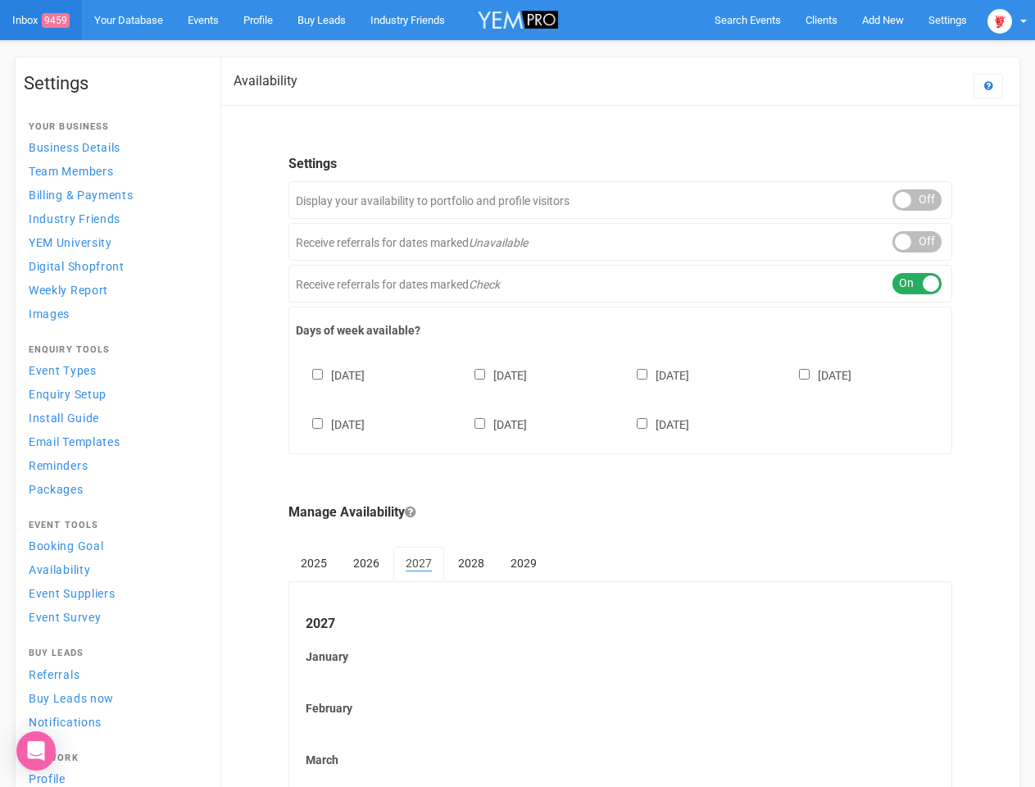
click at [517, 393] on div "[DATE] [DATE] [DATE] [DATE] [DATE] [DATE] [DATE]" at bounding box center [620, 392] width 649 height 98
click at [517, 393] on div "Sunday Monday Tuesday Wednesday Thursday Friday Saturday" at bounding box center [620, 392] width 649 height 98
click at [747, 20] on span "Search Events" at bounding box center [748, 20] width 66 height 12
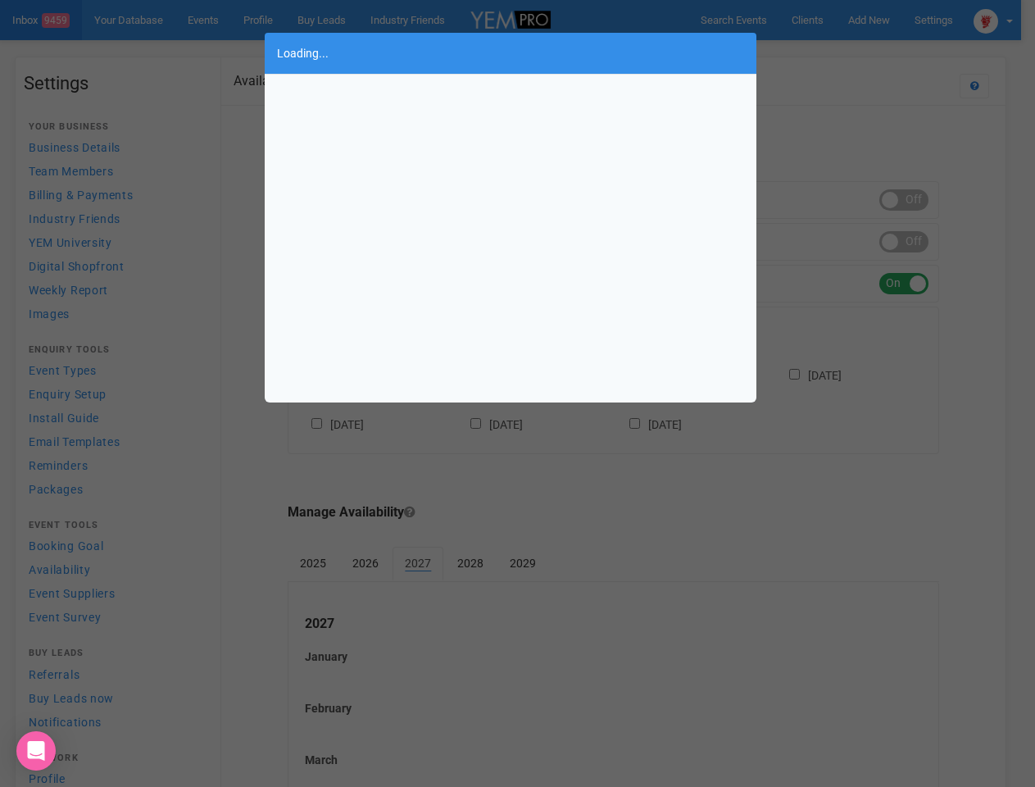
click at [845, 52] on div "Loading..." at bounding box center [517, 393] width 1035 height 787
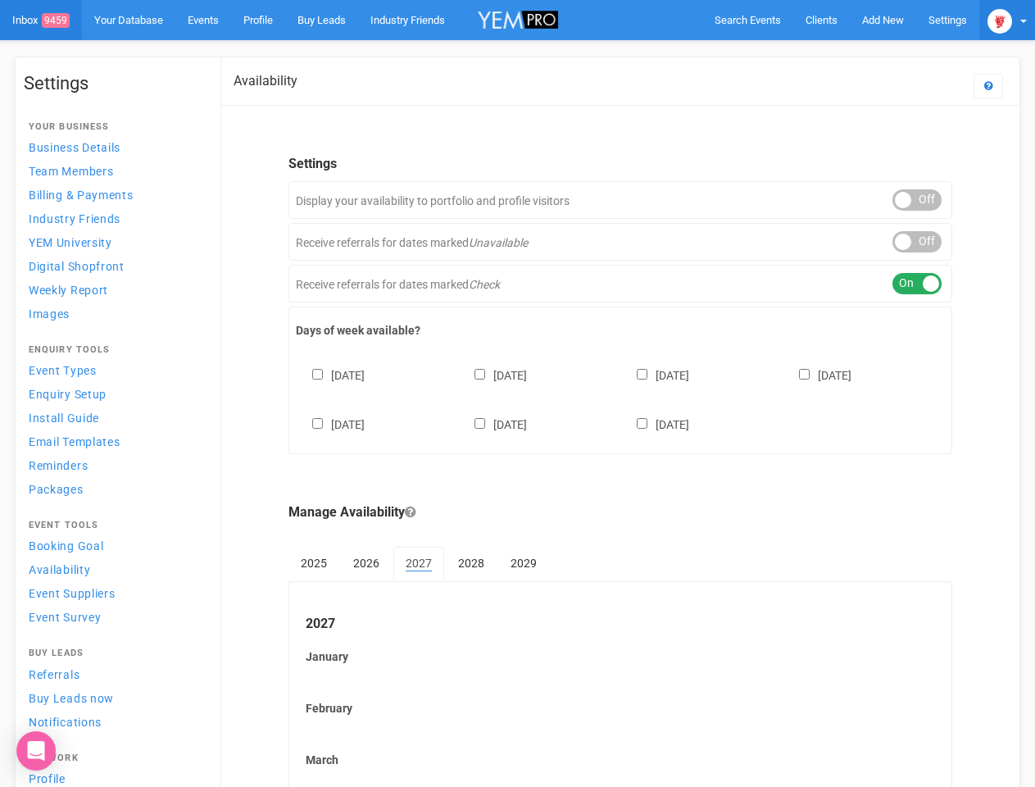
click at [1007, 20] on img at bounding box center [999, 21] width 25 height 25
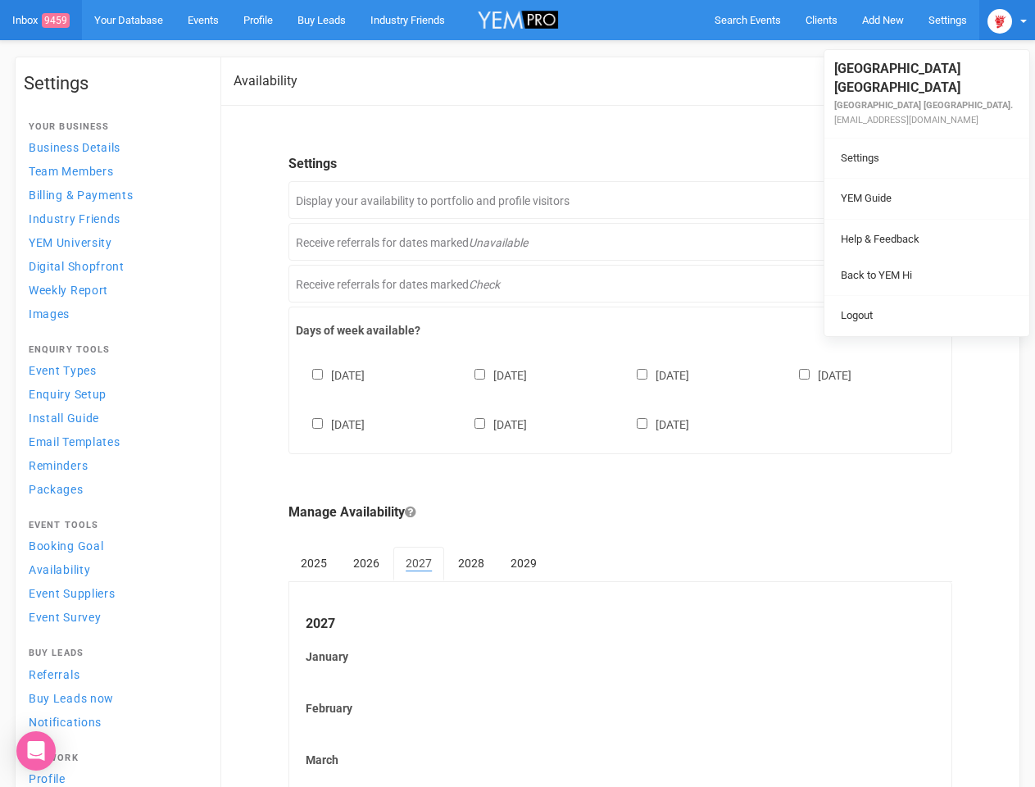
click at [917, 219] on li at bounding box center [926, 219] width 205 height 1
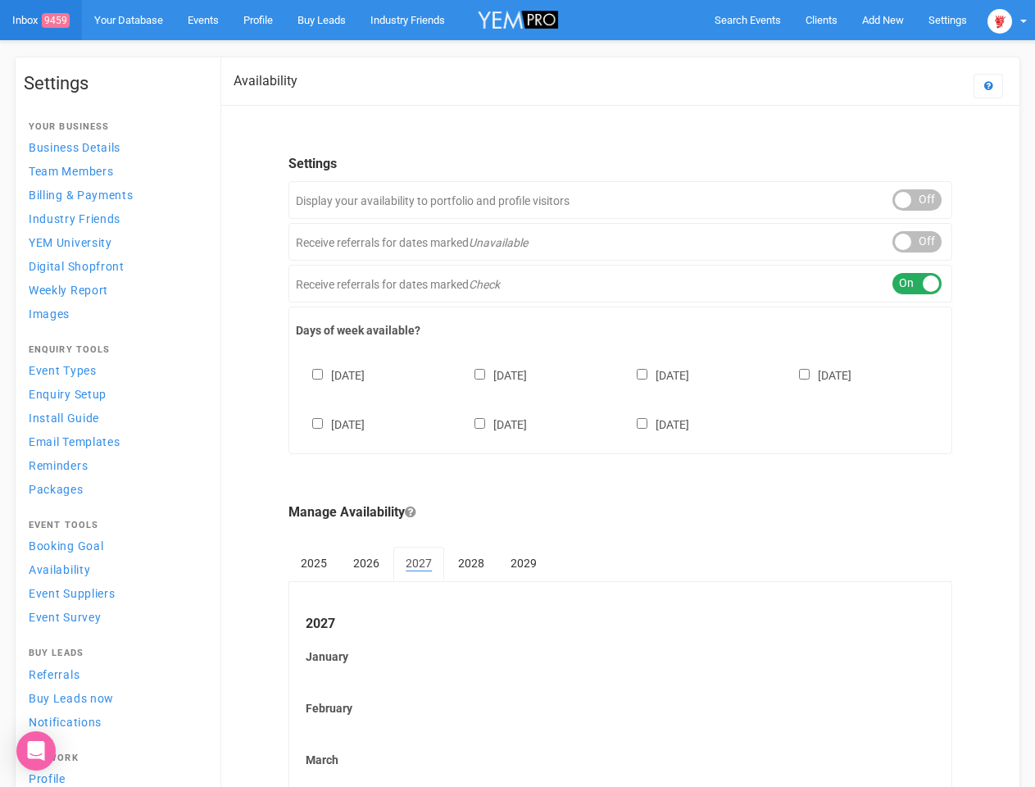
click at [917, 243] on link "Back to YEM Hi" at bounding box center [926, 259] width 197 height 32
click at [917, 284] on div "ON OFF" at bounding box center [916, 283] width 49 height 21
click at [620, 397] on div "[DATE] [DATE] [DATE] [DATE] [DATE] [DATE] [DATE]" at bounding box center [620, 392] width 649 height 98
click at [517, 393] on div "[DATE] [DATE] [DATE] [DATE] [DATE] [DATE] [DATE]" at bounding box center [620, 392] width 649 height 98
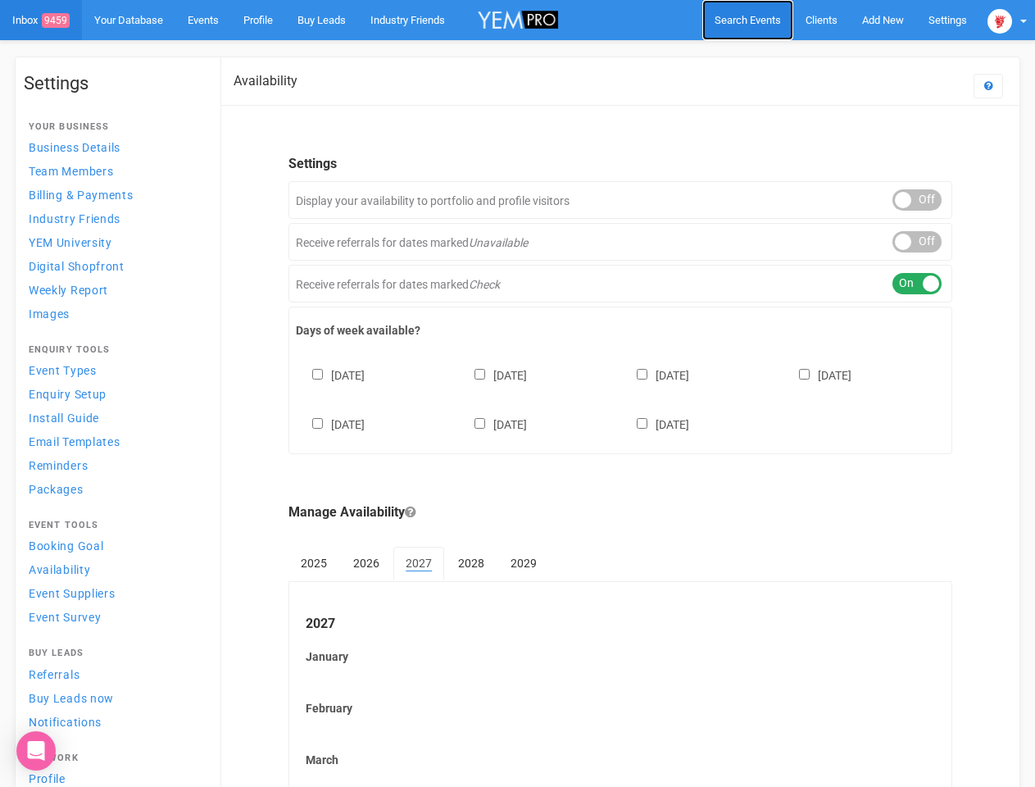
click at [747, 20] on span "Search Events" at bounding box center [748, 20] width 66 height 12
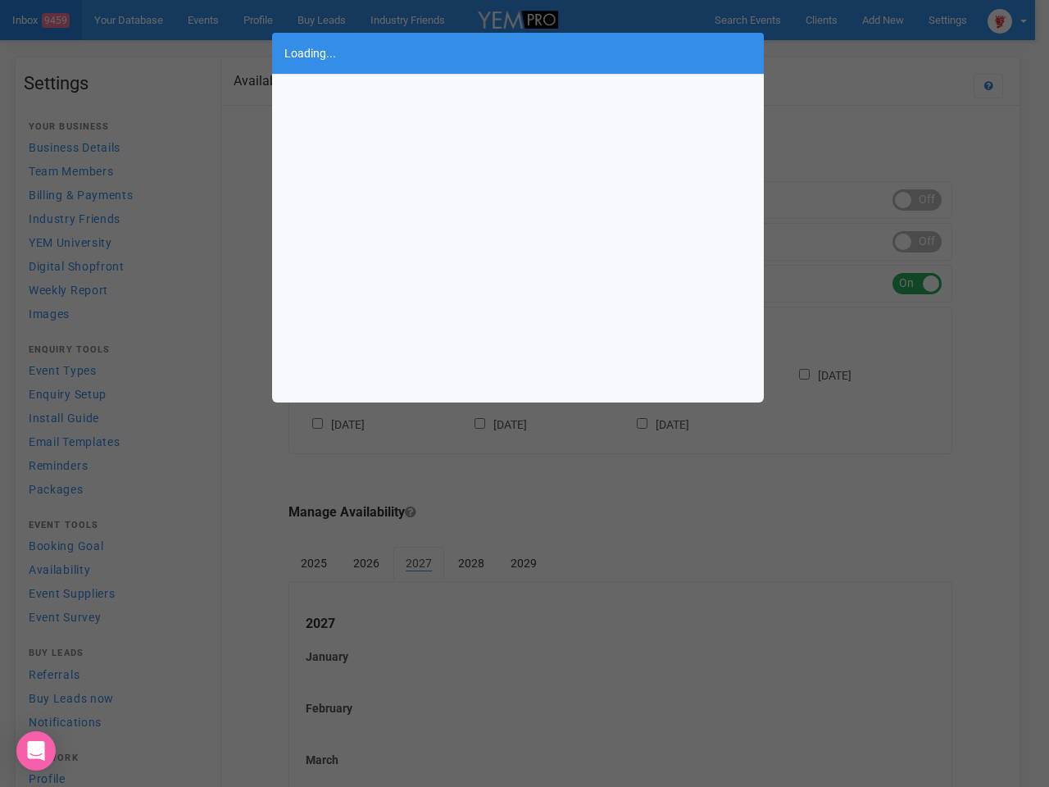
click at [845, 52] on div "Loading..." at bounding box center [524, 393] width 1049 height 787
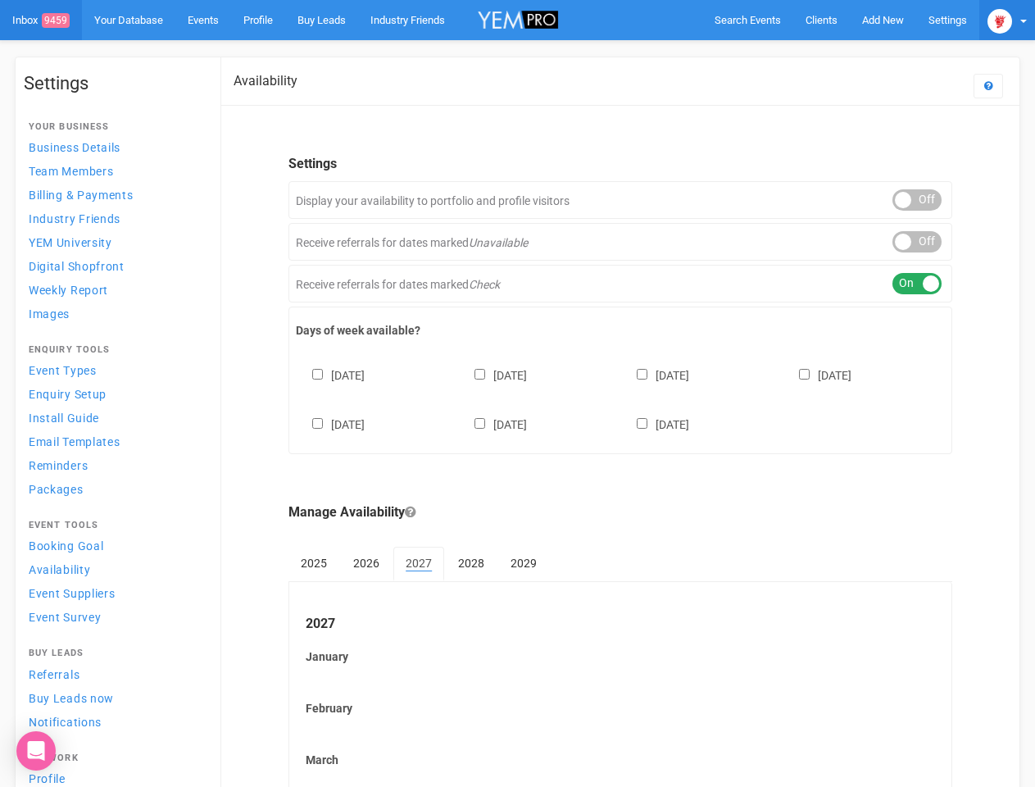
click at [1007, 20] on img at bounding box center [999, 21] width 25 height 25
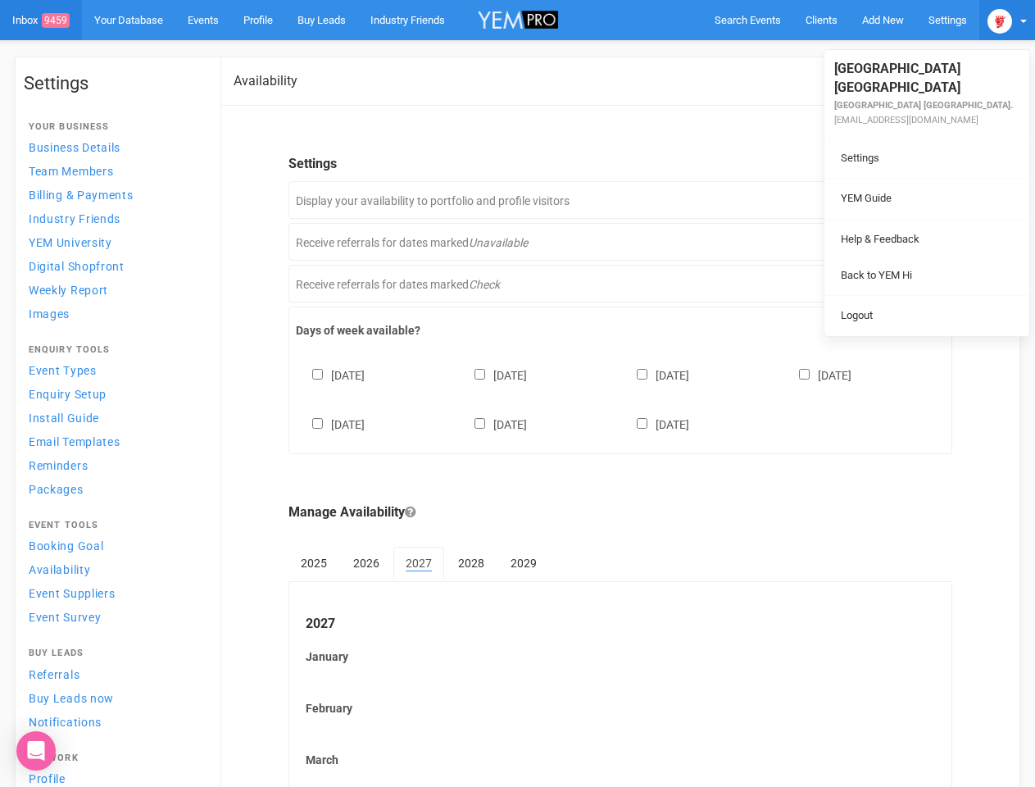
click at [917, 219] on li at bounding box center [926, 219] width 205 height 1
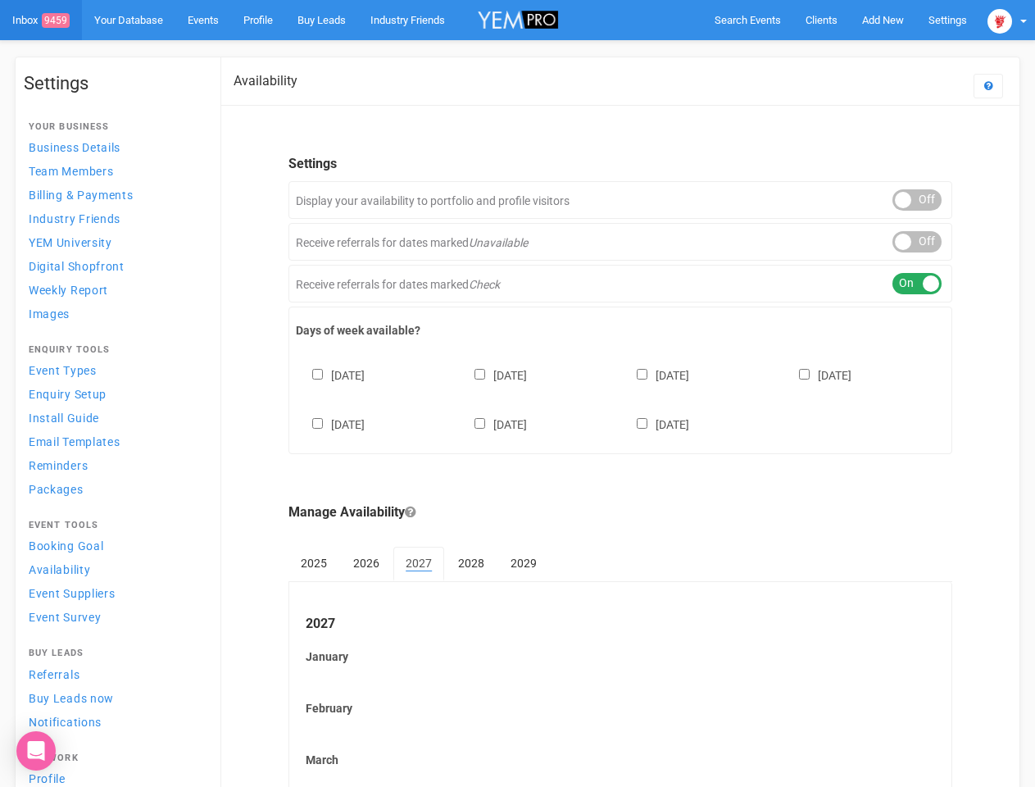
click at [917, 243] on link "Back to YEM Hi" at bounding box center [926, 259] width 197 height 32
click at [917, 284] on div "ON OFF" at bounding box center [916, 283] width 49 height 21
click at [620, 397] on div "Sunday Monday Tuesday Wednesday Thursday Friday Saturday" at bounding box center [620, 392] width 649 height 98
click at [517, 393] on div "Sunday Monday Tuesday Wednesday Thursday Friday Saturday" at bounding box center [620, 392] width 649 height 98
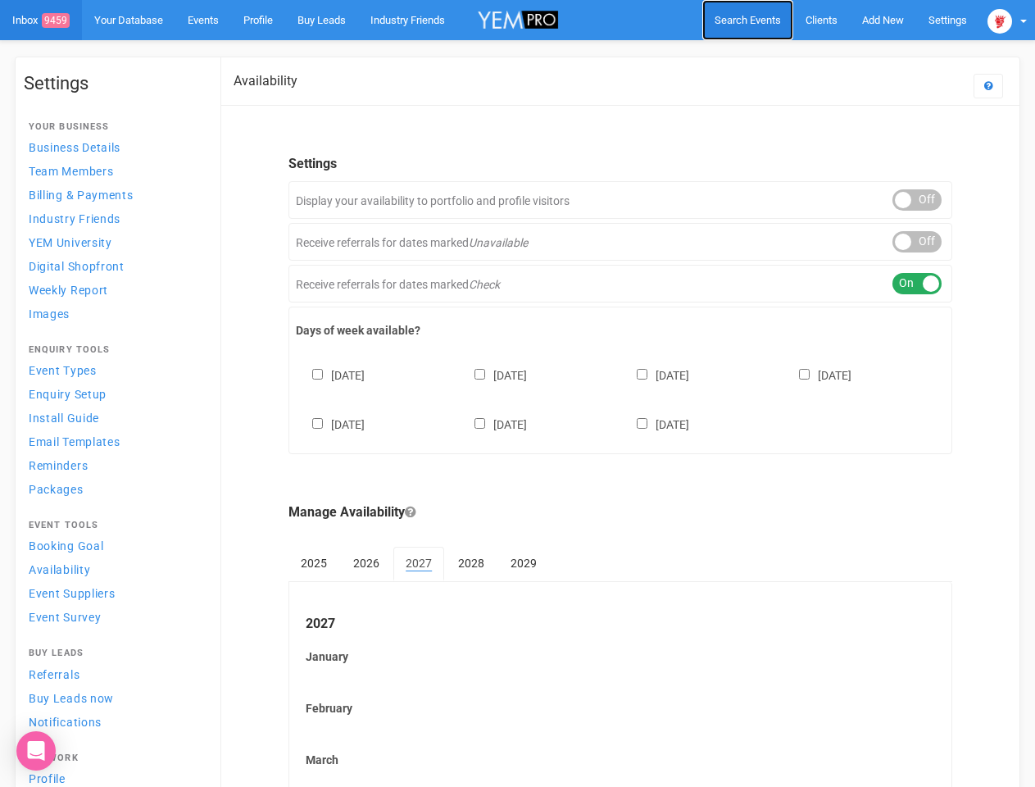
click at [747, 20] on span "Search Events" at bounding box center [748, 20] width 66 height 12
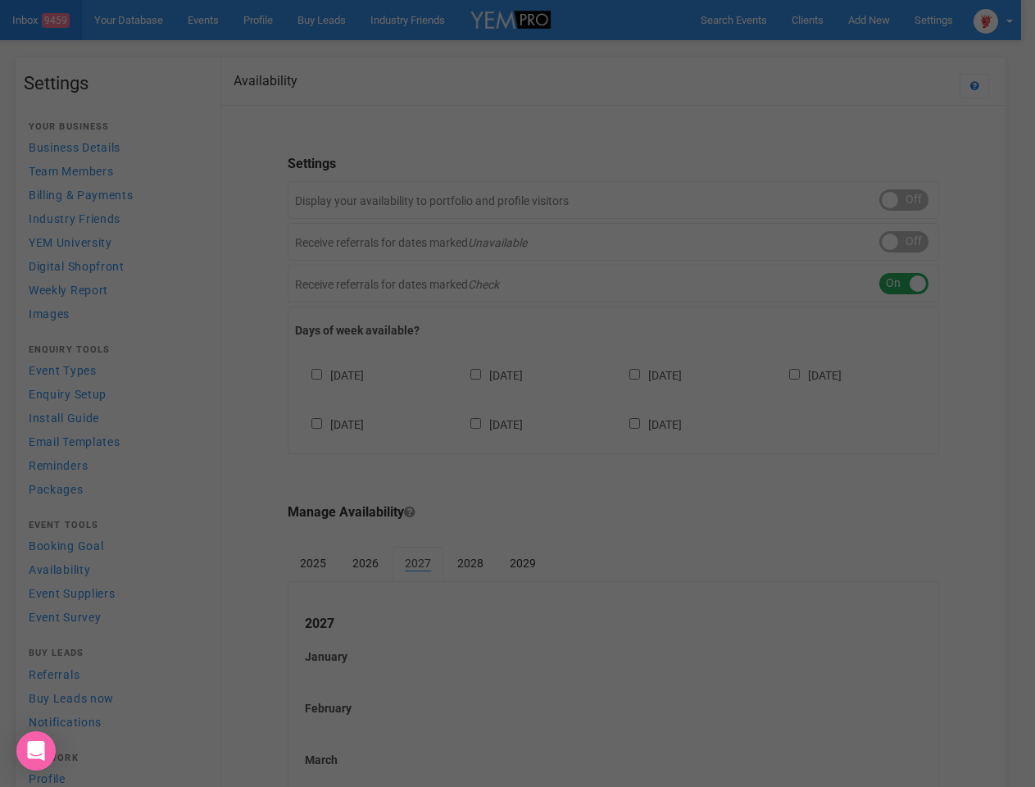
click at [845, 52] on div at bounding box center [517, 393] width 1035 height 787
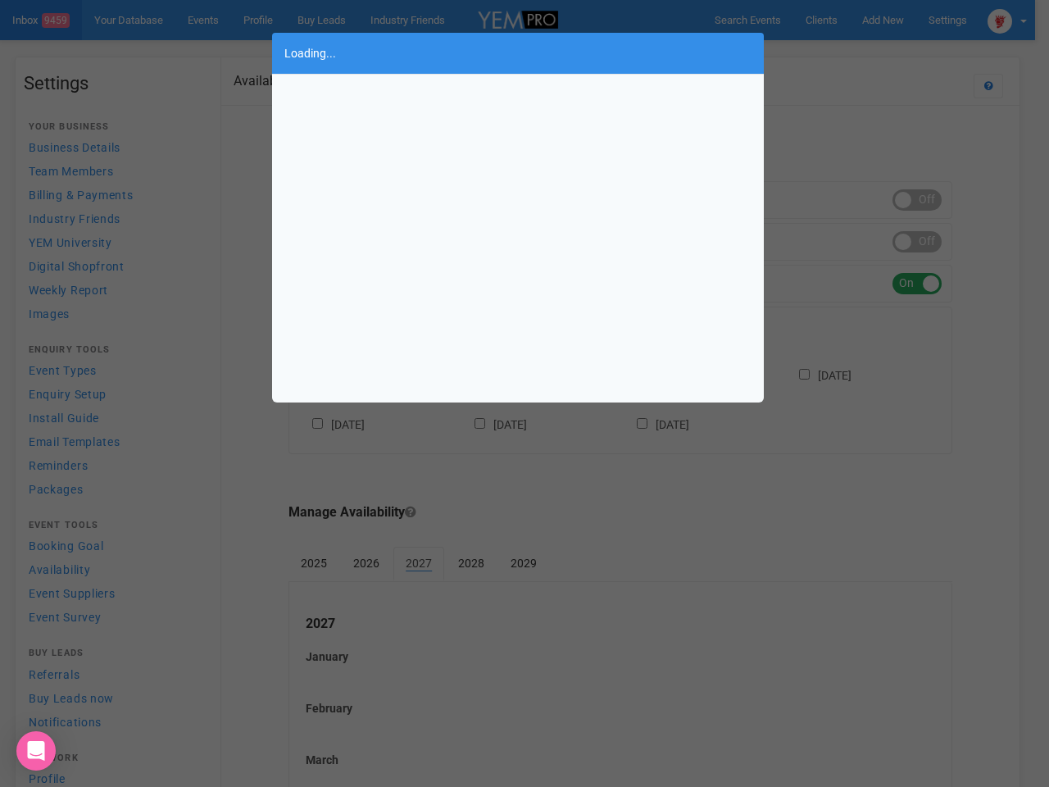
click at [1007, 20] on div "Loading..." at bounding box center [524, 393] width 1049 height 787
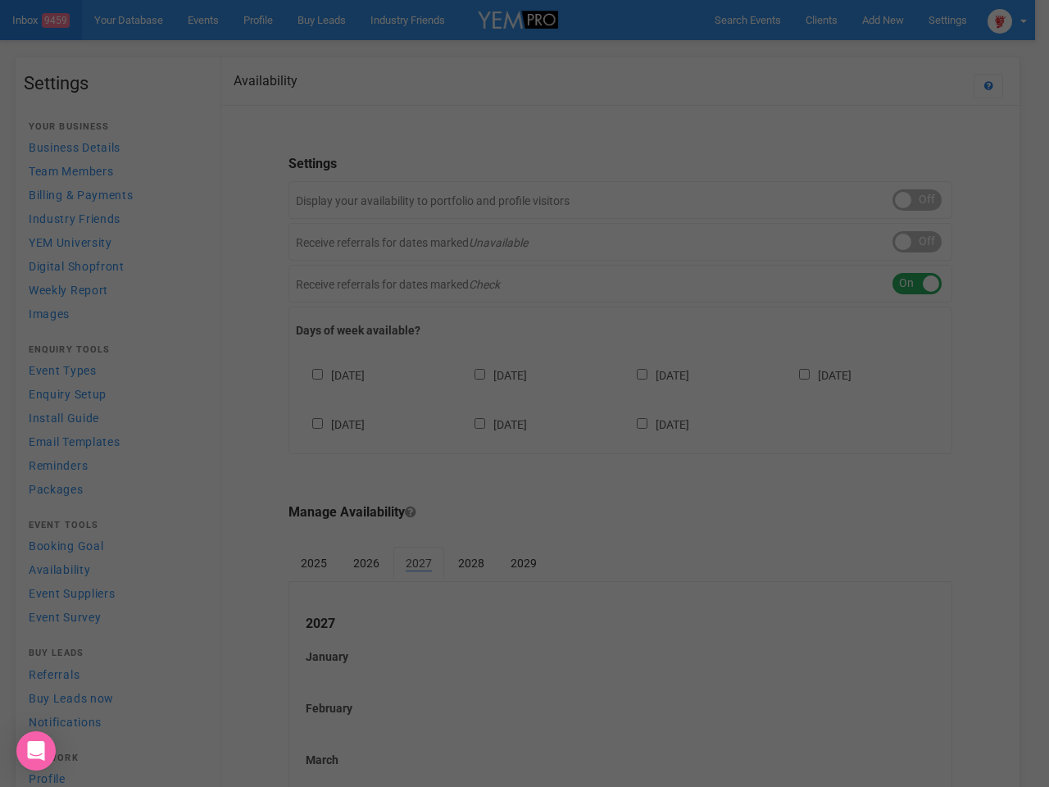
click at [917, 200] on div "Loading..." at bounding box center [524, 393] width 1049 height 787
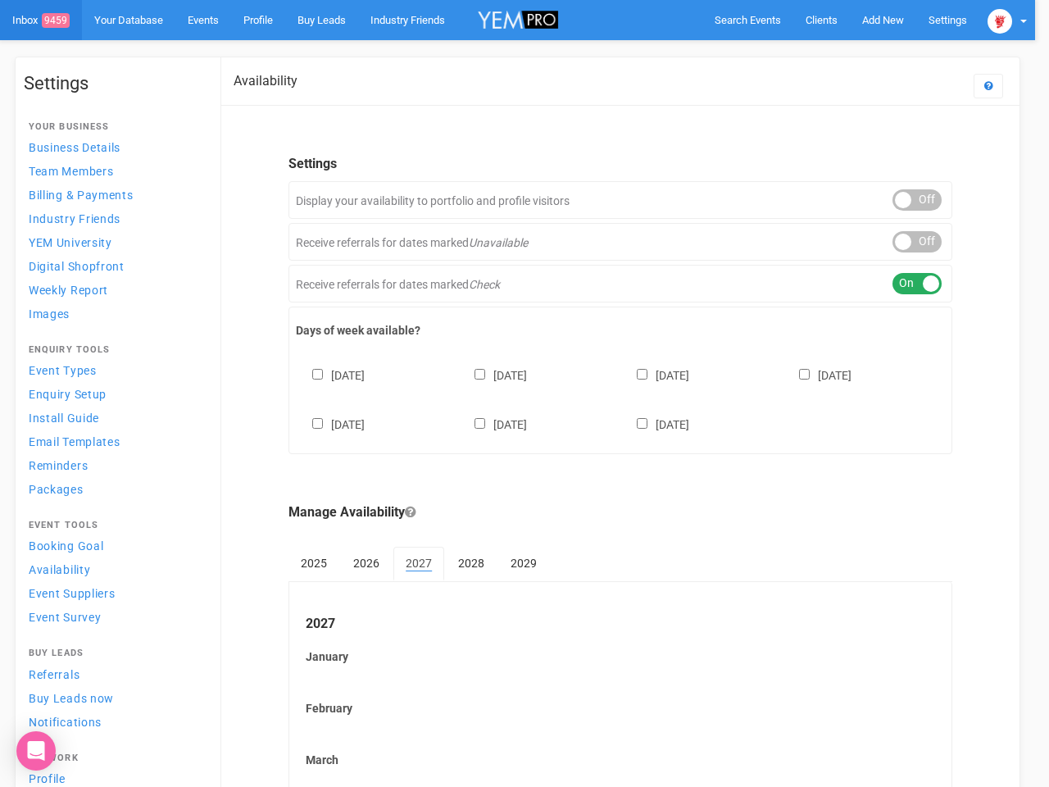
click at [917, 242] on div at bounding box center [524, 393] width 1049 height 787
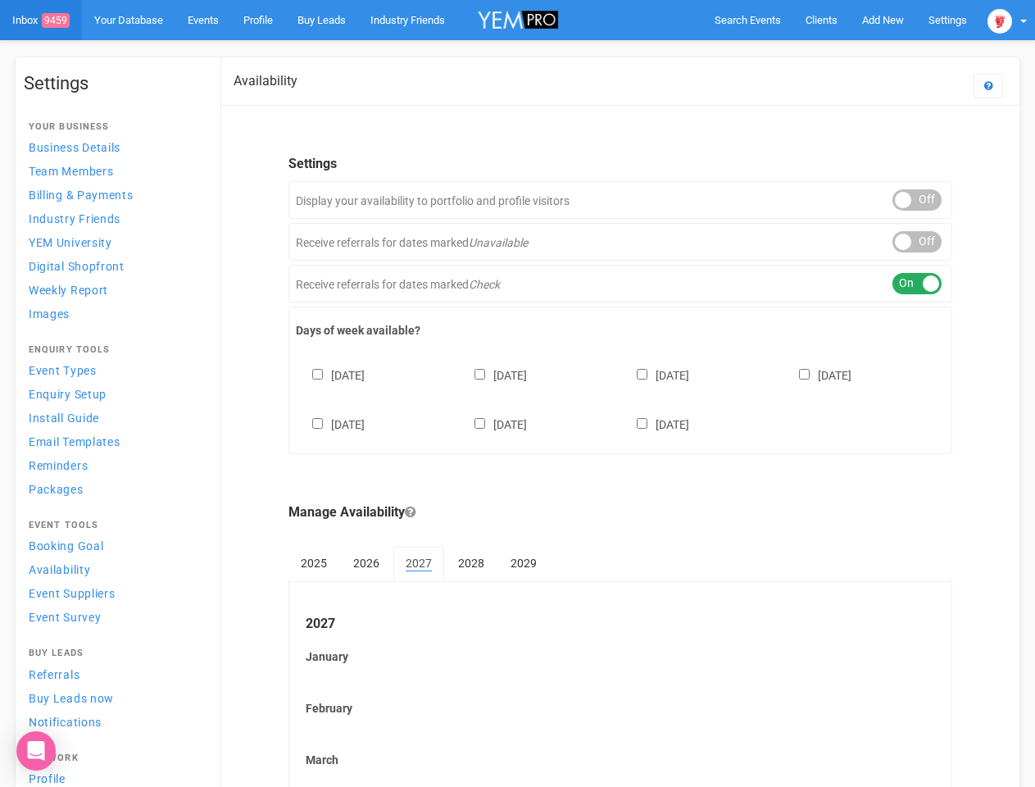
click at [917, 284] on div "ON OFF" at bounding box center [916, 283] width 49 height 21
click at [620, 397] on div "[DATE] [DATE] [DATE] [DATE] [DATE] [DATE] [DATE]" at bounding box center [620, 392] width 649 height 98
click at [517, 393] on div "[DATE] [DATE] [DATE] [DATE] [DATE] [DATE] [DATE]" at bounding box center [620, 392] width 649 height 98
click at [747, 20] on span "Search Events" at bounding box center [748, 20] width 66 height 12
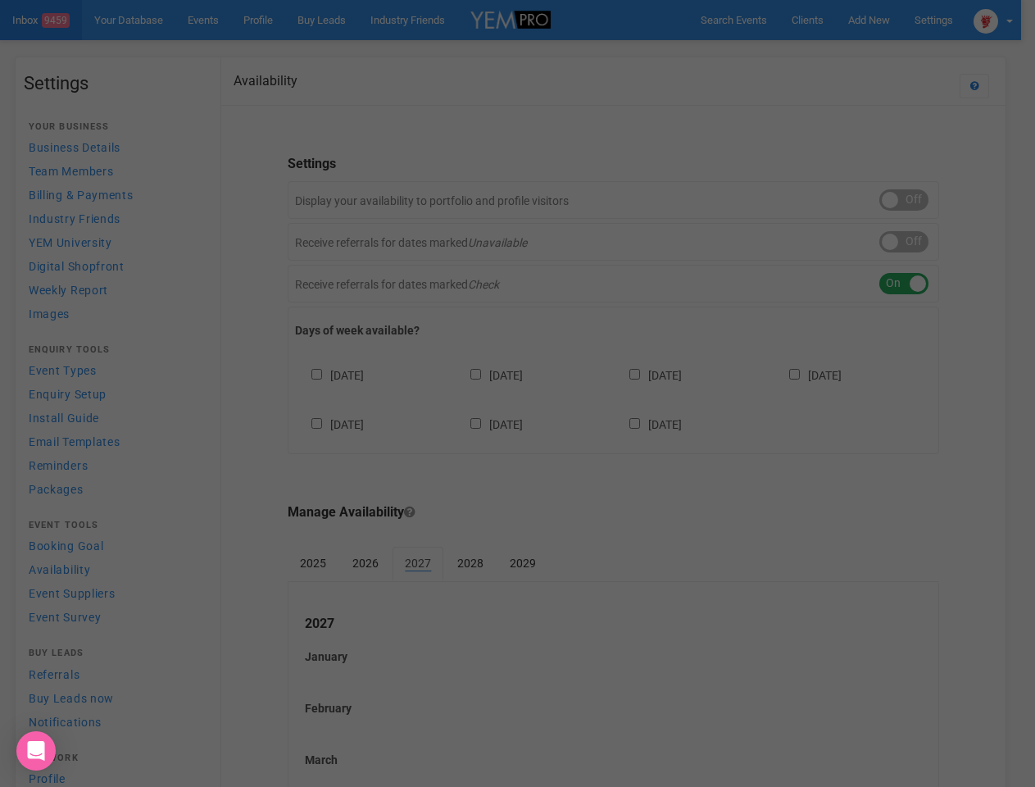
click at [0, 0] on div "Loading..." at bounding box center [0, 0] width 0 height 0
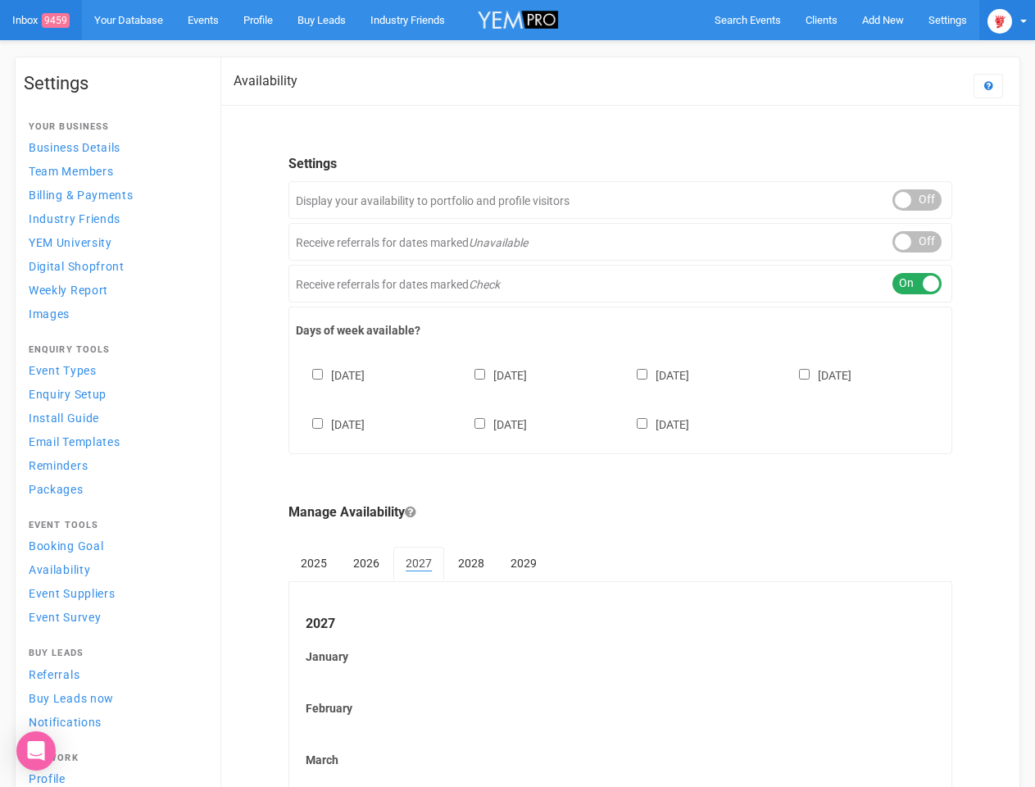
click at [1007, 20] on img at bounding box center [999, 21] width 25 height 25
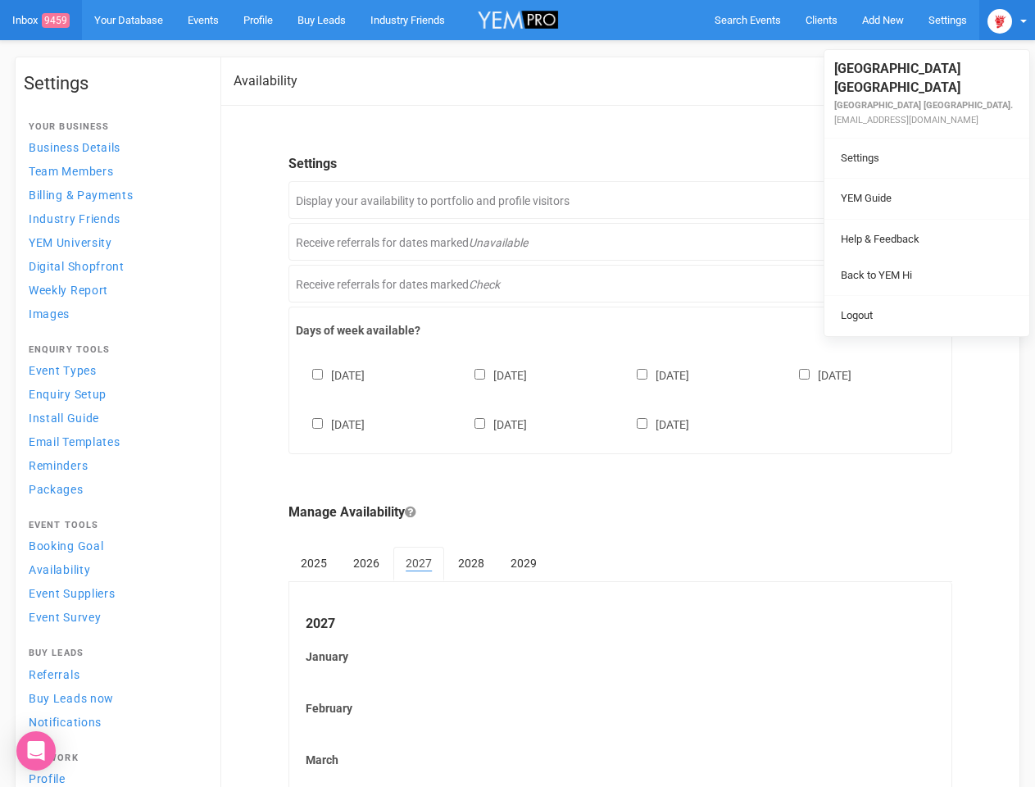
click at [917, 219] on li at bounding box center [926, 219] width 205 height 1
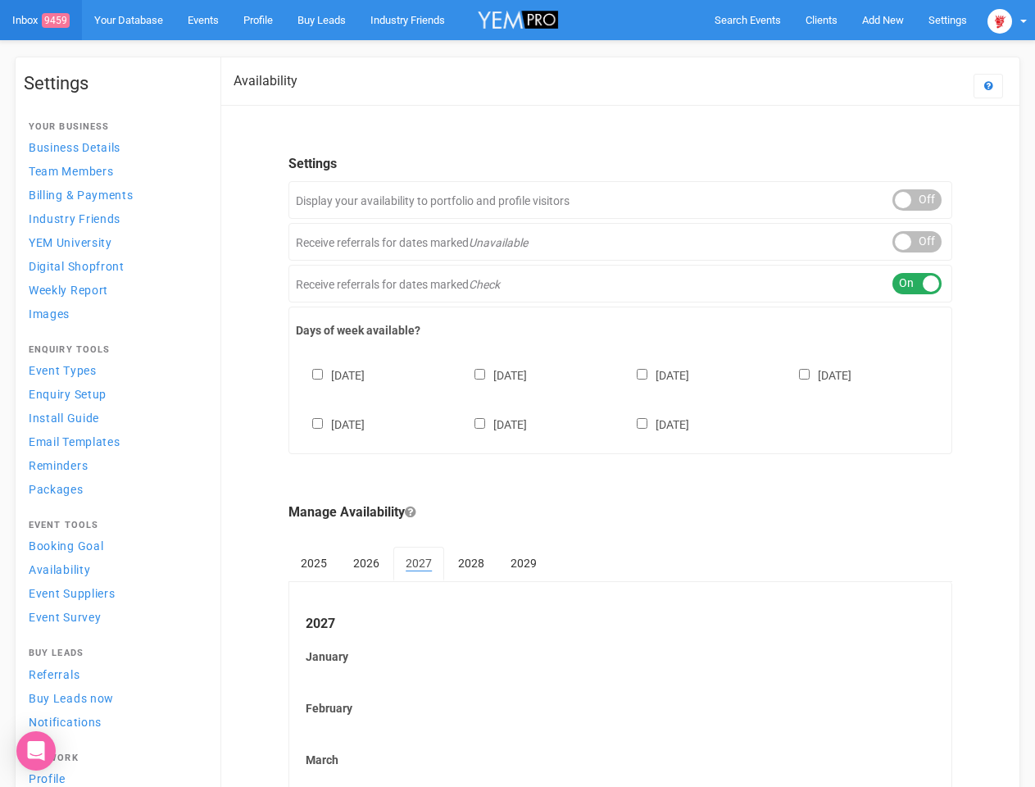
click at [917, 243] on link "Back to YEM Hi" at bounding box center [926, 259] width 197 height 32
click at [917, 284] on link "Logout" at bounding box center [926, 299] width 197 height 32
click at [620, 397] on div "Sunday Monday Tuesday Wednesday Thursday Friday Saturday" at bounding box center [620, 392] width 649 height 98
click at [517, 393] on div "[DATE] [DATE] [DATE] [DATE] [DATE] [DATE] [DATE]" at bounding box center [620, 392] width 649 height 98
click at [517, 393] on div "Sunday Monday Tuesday Wednesday Thursday Friday Saturday" at bounding box center [620, 392] width 649 height 98
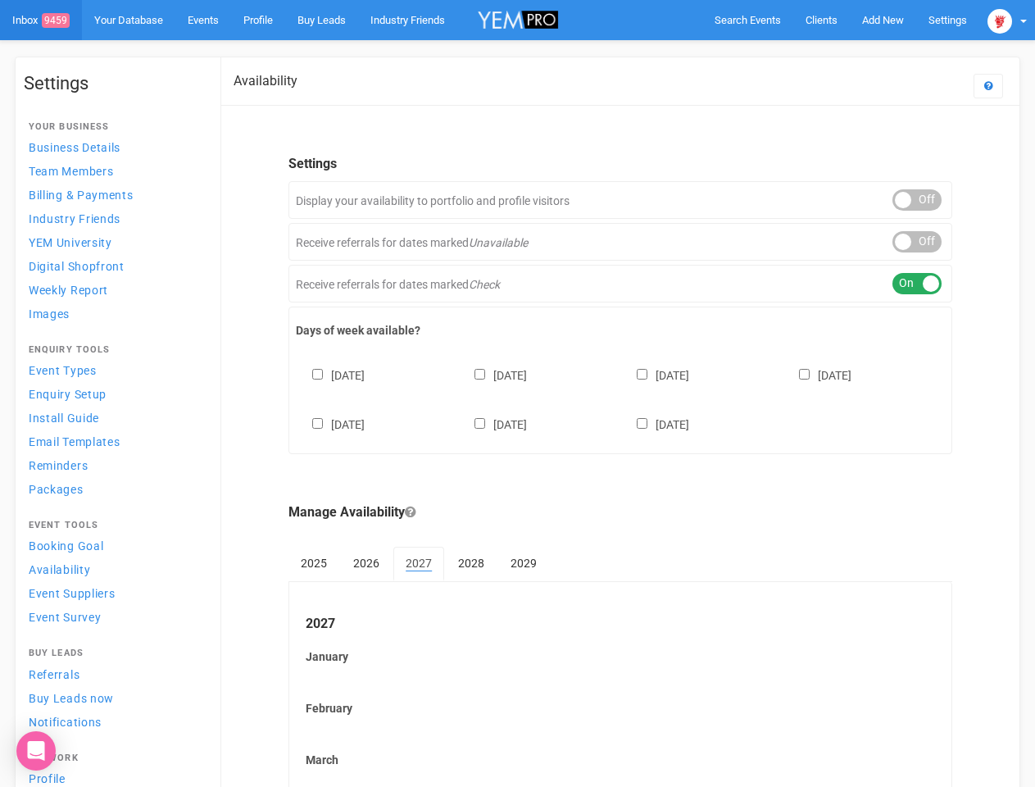
click at [517, 393] on div "Sunday Monday Tuesday Wednesday Thursday Friday Saturday" at bounding box center [620, 392] width 649 height 98
click at [747, 20] on span "Search Events" at bounding box center [748, 20] width 66 height 12
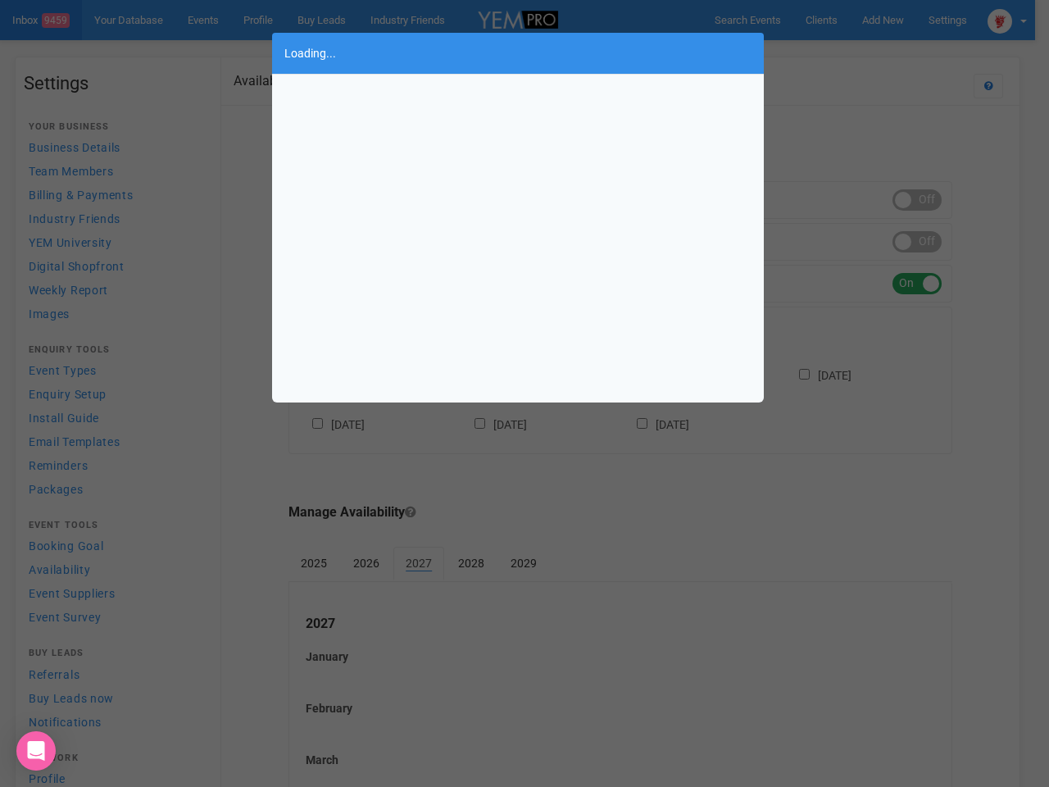
click at [845, 52] on body "Search Events Clients Add New New Client New Event New Enquiry Settings Stamfor…" at bounding box center [524, 680] width 1049 height 1361
click at [1007, 20] on div "Loading..." at bounding box center [524, 393] width 1049 height 787
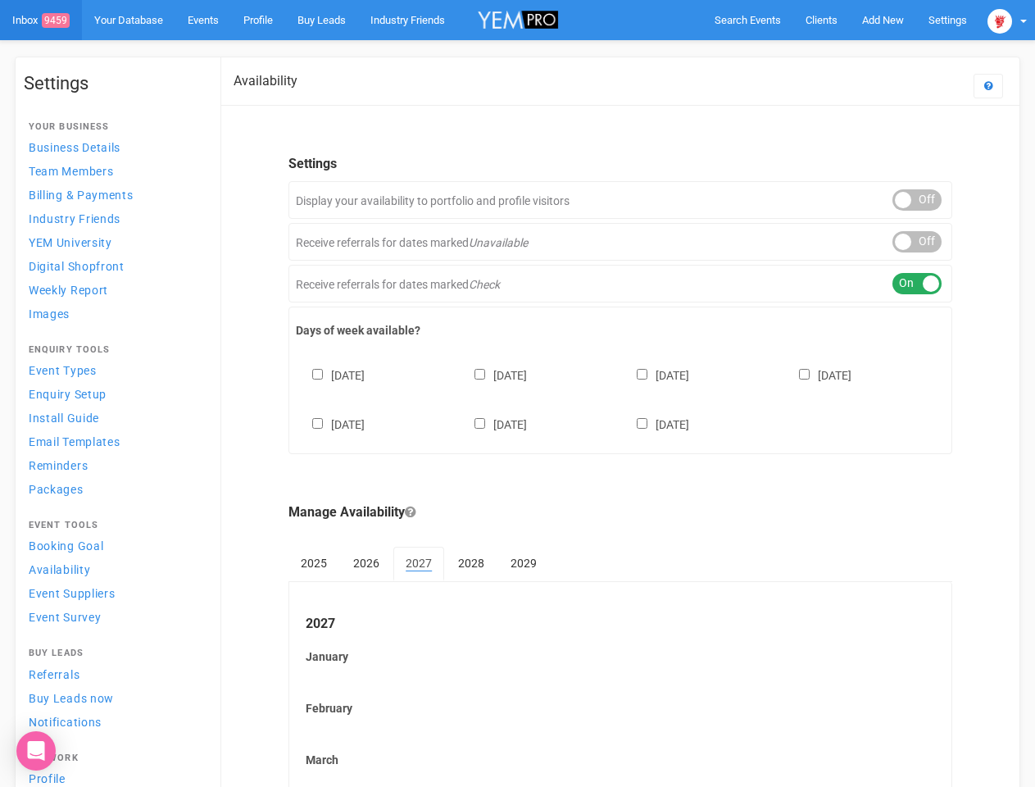
click at [917, 242] on div "ON OFF" at bounding box center [916, 241] width 49 height 21
click at [917, 284] on div "ON OFF" at bounding box center [916, 283] width 49 height 21
click at [620, 397] on div "Sunday Monday Tuesday Wednesday Thursday Friday Saturday" at bounding box center [620, 392] width 649 height 98
click at [517, 393] on div "[DATE] [DATE] [DATE] [DATE] [DATE] [DATE] [DATE]" at bounding box center [620, 392] width 649 height 98
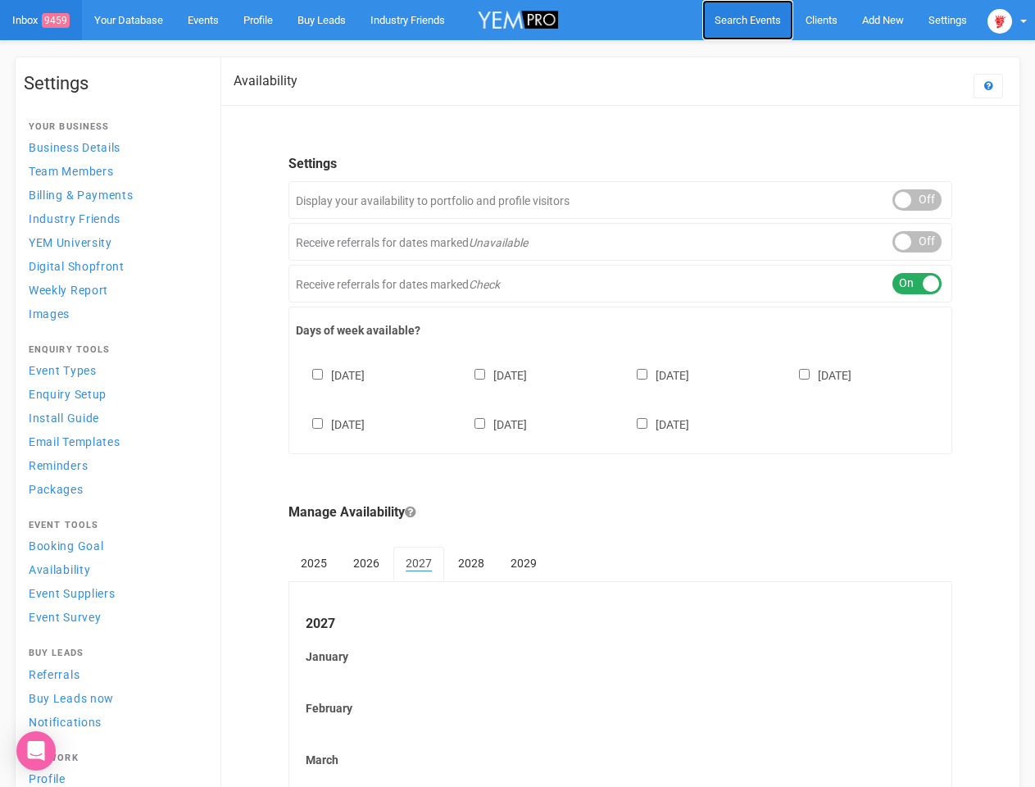
click at [747, 20] on span "Search Events" at bounding box center [748, 20] width 66 height 12
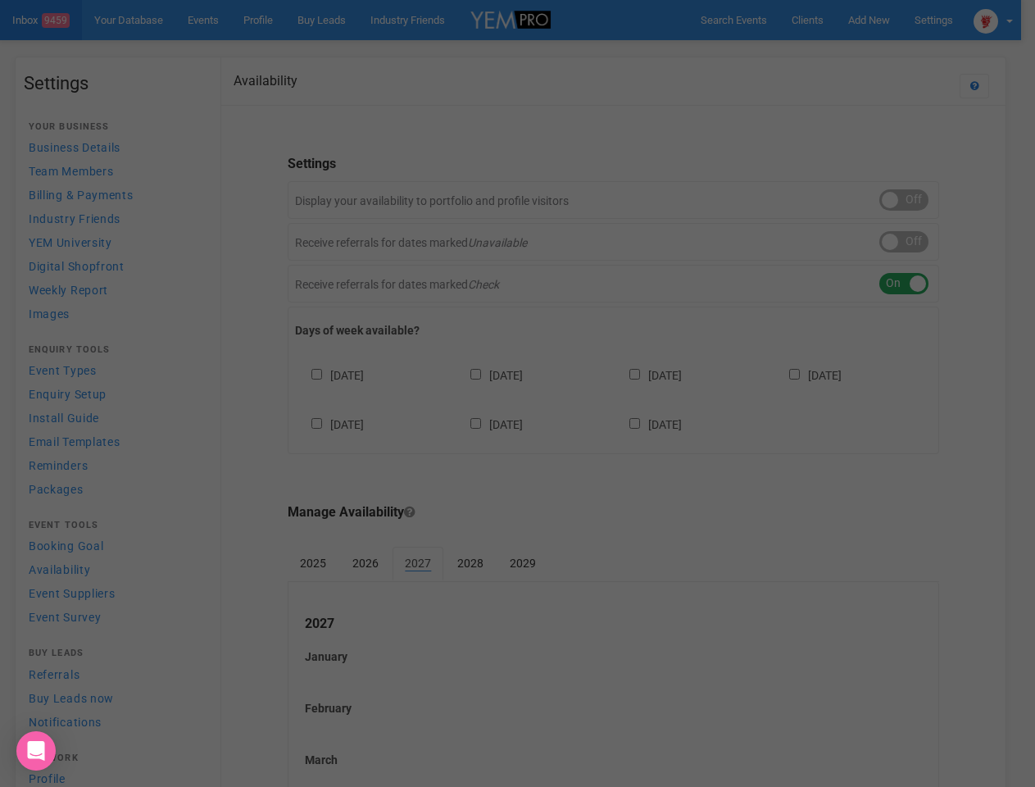
click at [845, 52] on body "Search Events Clients Add New New Client New Event New Enquiry Settings [GEOGRA…" at bounding box center [517, 680] width 1035 height 1361
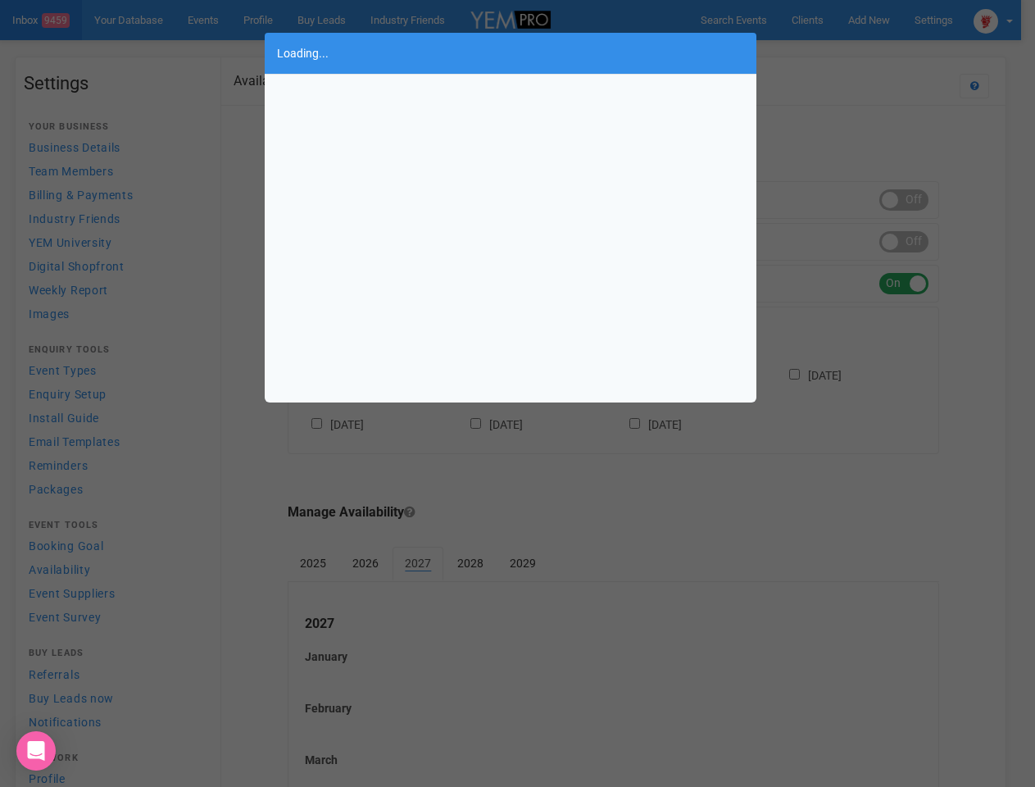
click at [1007, 20] on div "Loading..." at bounding box center [517, 393] width 1035 height 787
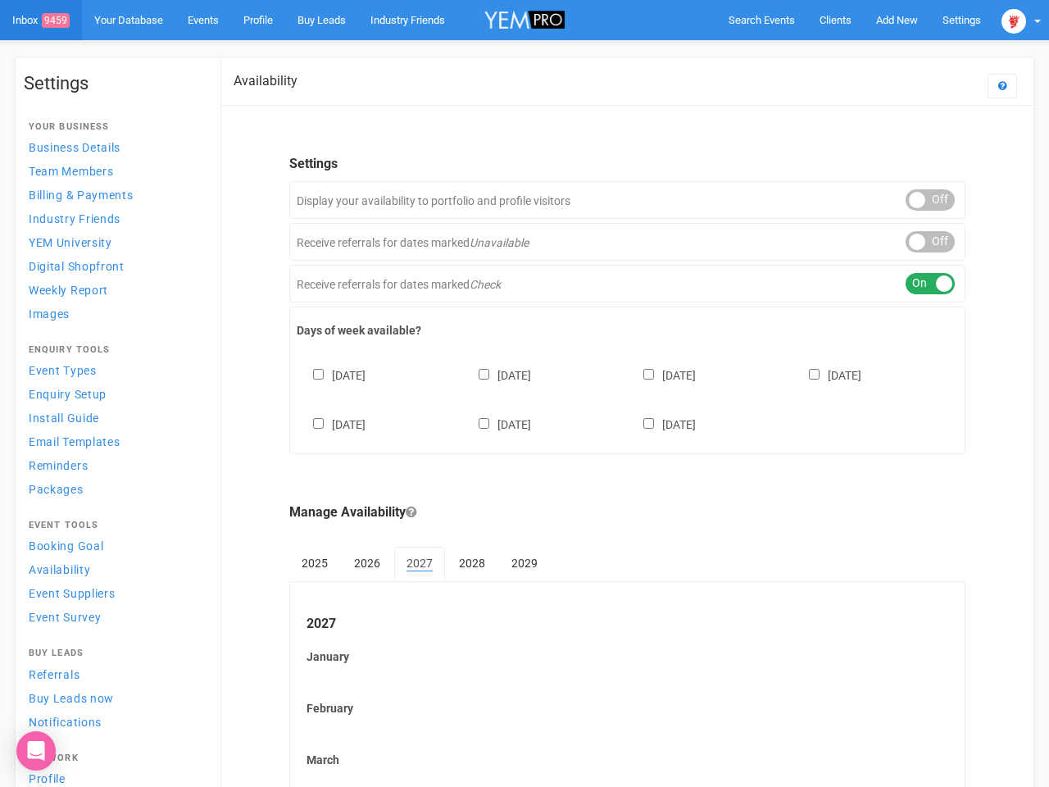
click at [917, 242] on div "ON OFF" at bounding box center [930, 241] width 49 height 21
click at [917, 284] on div "ON OFF" at bounding box center [930, 283] width 49 height 21
click at [620, 397] on div "Sunday Monday Tuesday Wednesday Thursday Friday Saturday" at bounding box center [627, 392] width 661 height 98
